Goal: Check status: Check status

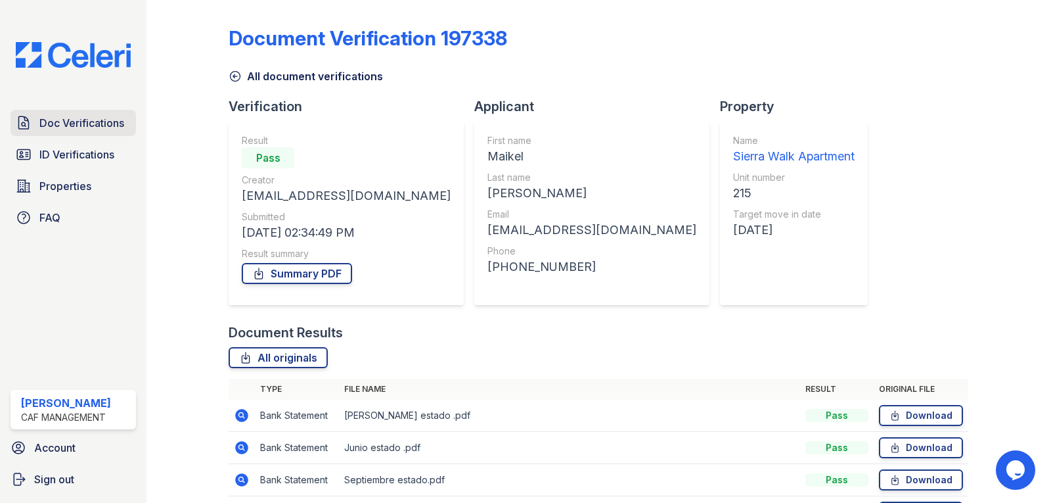
click at [96, 122] on span "Doc Verifications" at bounding box center [81, 123] width 85 height 16
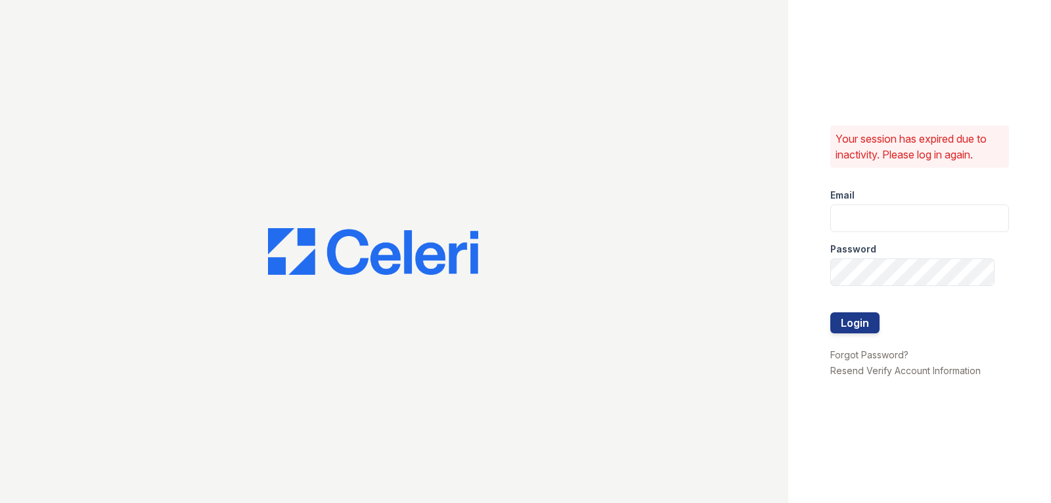
type input "[DOMAIN_NAME][EMAIL_ADDRESS][DOMAIN_NAME]"
click at [838, 329] on button "Login" at bounding box center [854, 322] width 49 height 21
